Goal: Task Accomplishment & Management: Complete application form

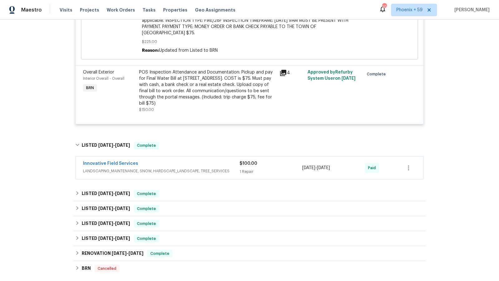
scroll to position [460, 0]
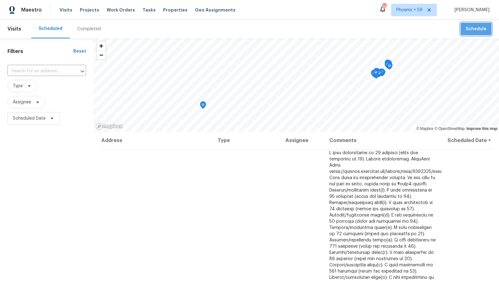
click at [472, 33] on button "Schedule" at bounding box center [475, 29] width 31 height 13
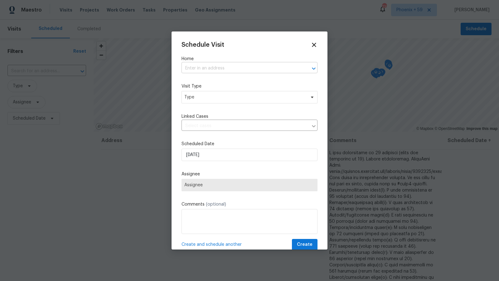
click at [226, 67] on input "text" at bounding box center [240, 69] width 118 height 10
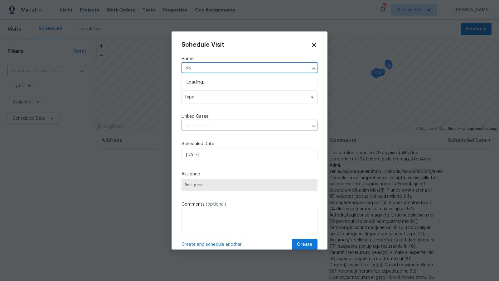
type input "4"
type input "14519 Rosant Ct, Florissant, MO 63034"
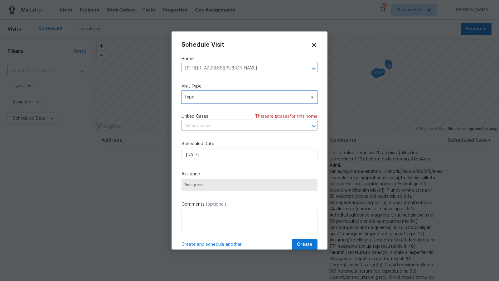
scroll to position [12, 0]
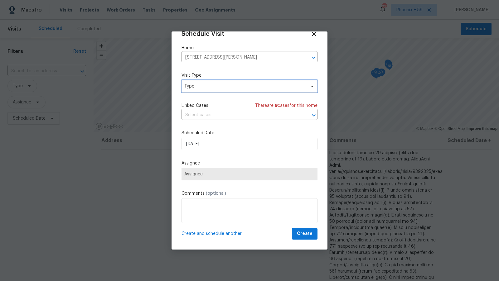
click at [312, 88] on icon at bounding box center [311, 86] width 5 height 5
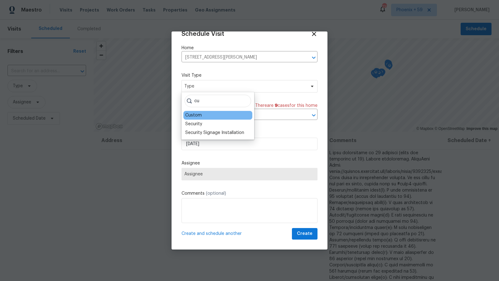
type input "cu"
click at [199, 115] on div "Custom" at bounding box center [193, 115] width 17 height 6
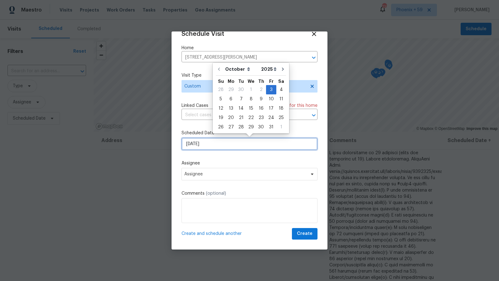
click at [216, 142] on input "[DATE]" at bounding box center [249, 144] width 136 height 12
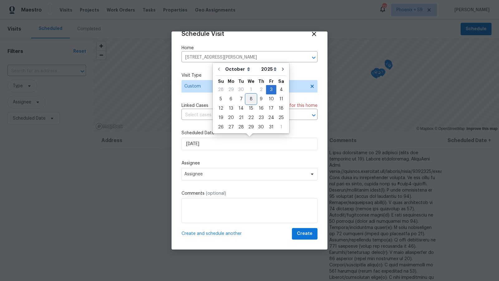
click at [252, 99] on div "8" at bounding box center [251, 99] width 10 height 9
type input "10/8/2025"
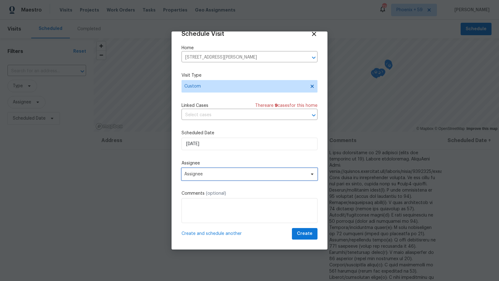
click at [243, 175] on span "Assignee" at bounding box center [245, 174] width 122 height 5
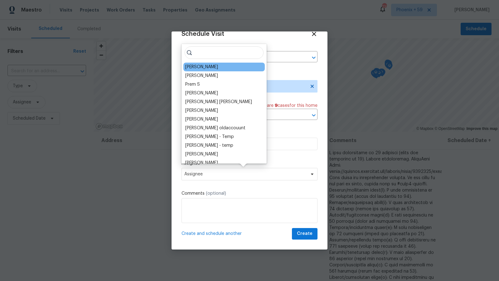
click at [210, 70] on div "Michael Gruener" at bounding box center [201, 67] width 33 height 6
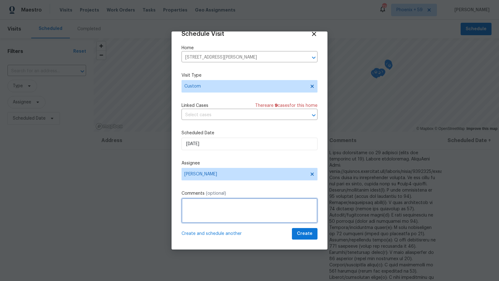
click at [228, 214] on textarea at bounding box center [249, 210] width 136 height 25
type textarea "OI inspection 9:30-10:30am, inspection has LB code."
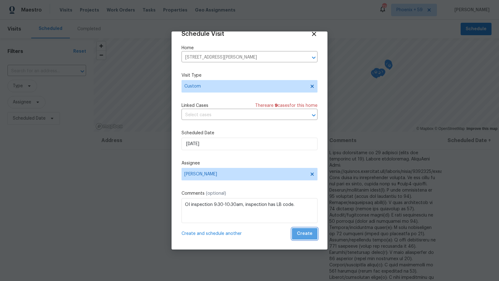
click at [307, 233] on span "Create" at bounding box center [305, 234] width 16 height 8
